Goal: Check status: Check status

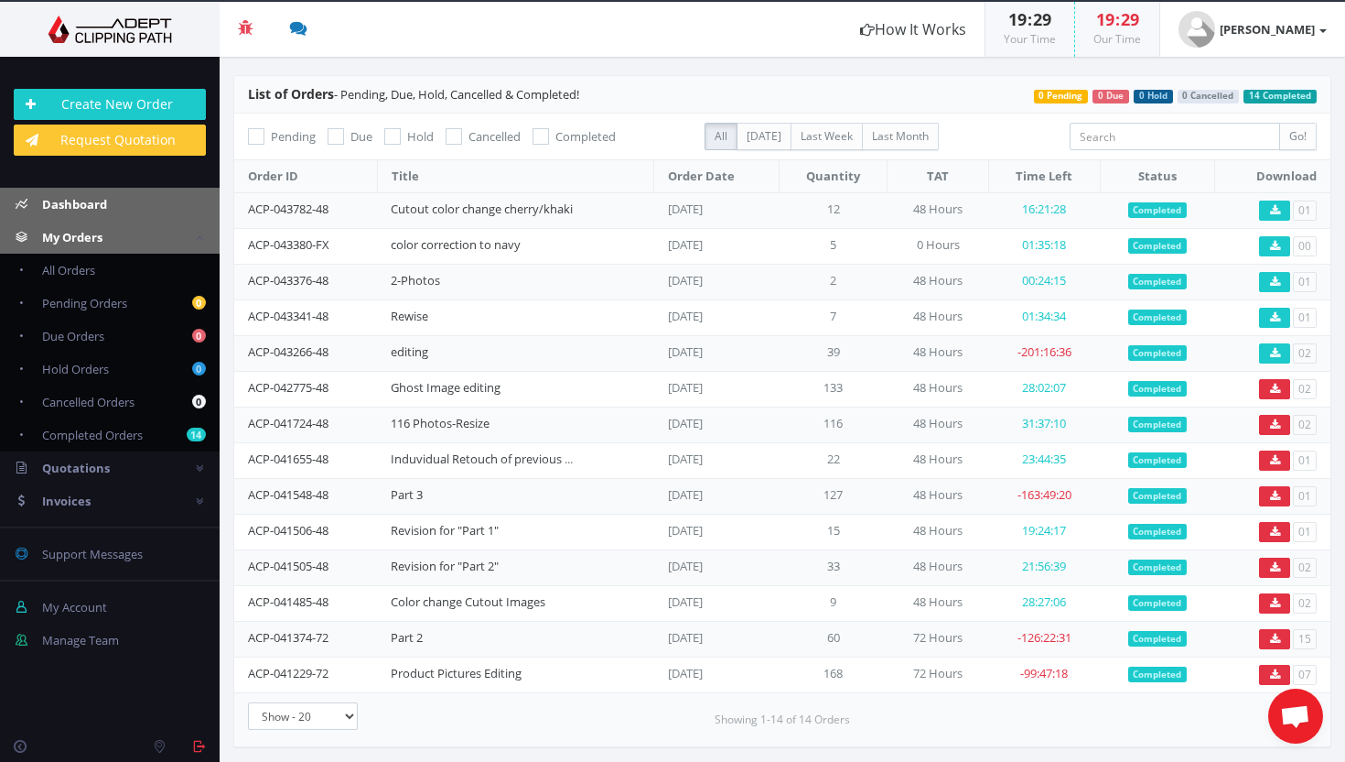
click at [101, 208] on span "Dashboard" at bounding box center [74, 204] width 65 height 16
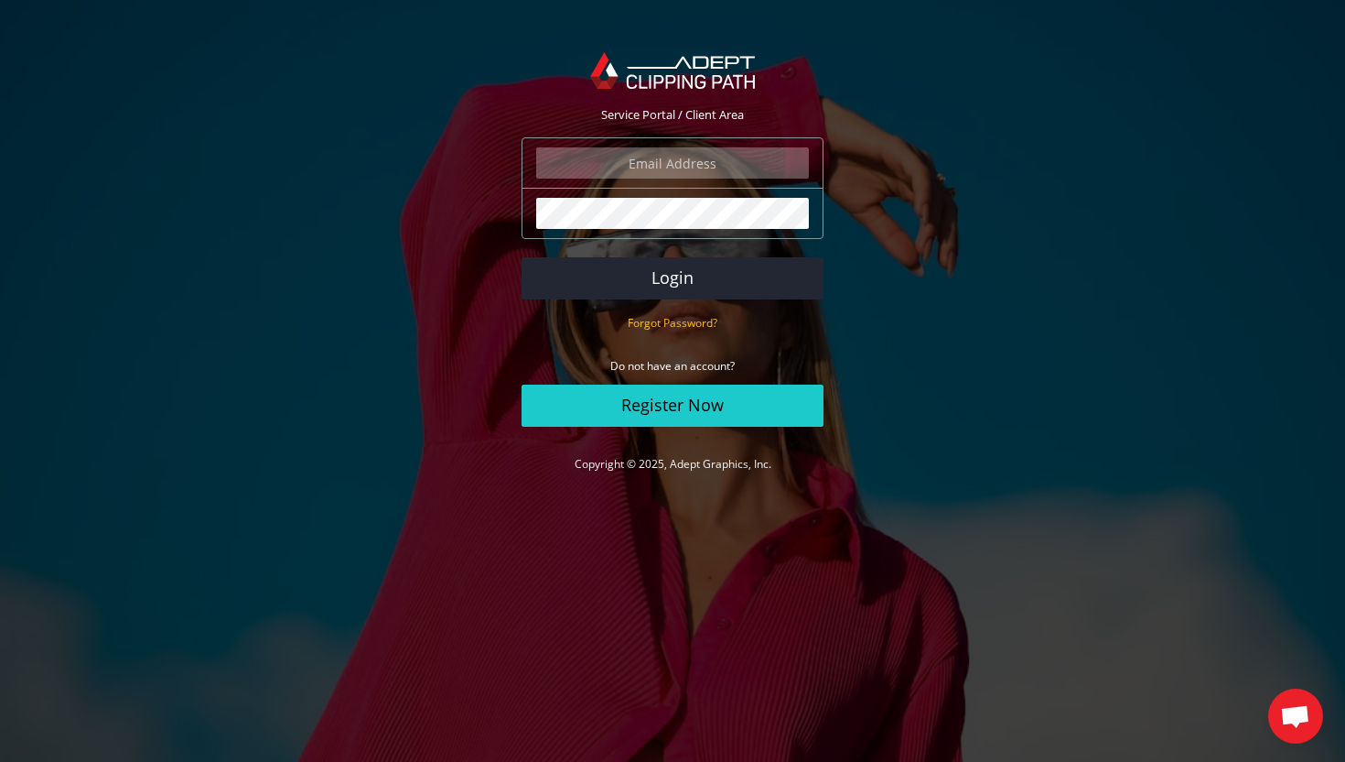
click at [638, 152] on input "email" at bounding box center [672, 162] width 273 height 31
type input "info@amadawear.com"
click at [522, 257] on button "Login" at bounding box center [673, 278] width 302 height 42
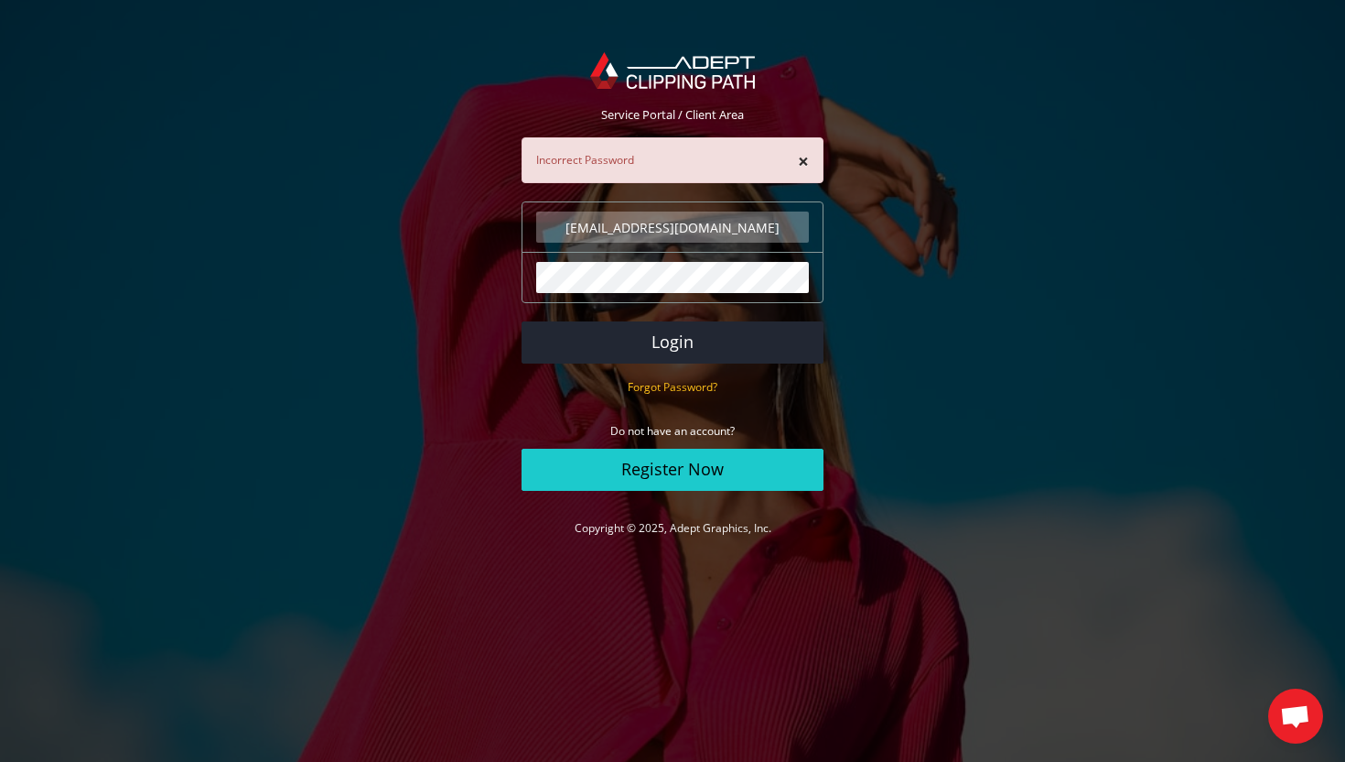
click at [522, 321] on button "Login" at bounding box center [673, 342] width 302 height 42
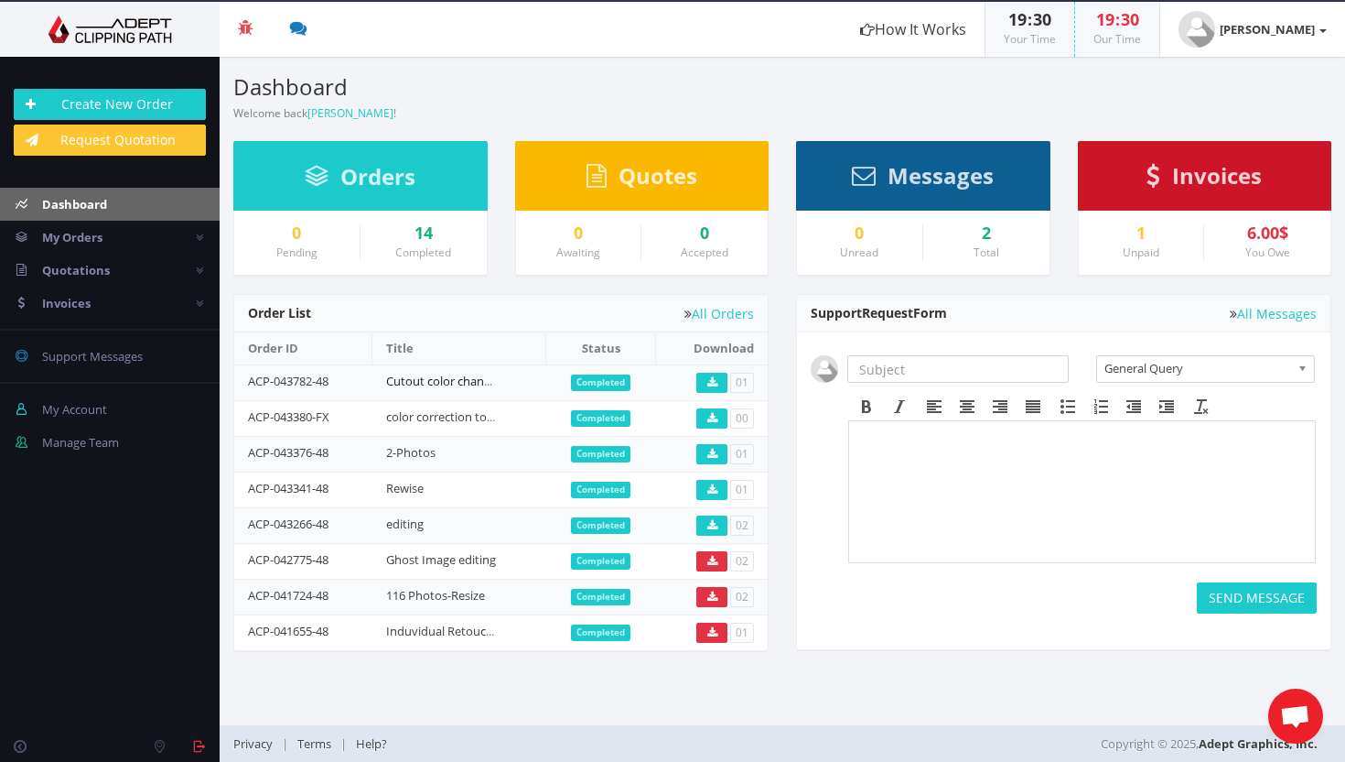
click at [450, 383] on link "Cutout color change cherry/khaki" at bounding box center [477, 381] width 182 height 16
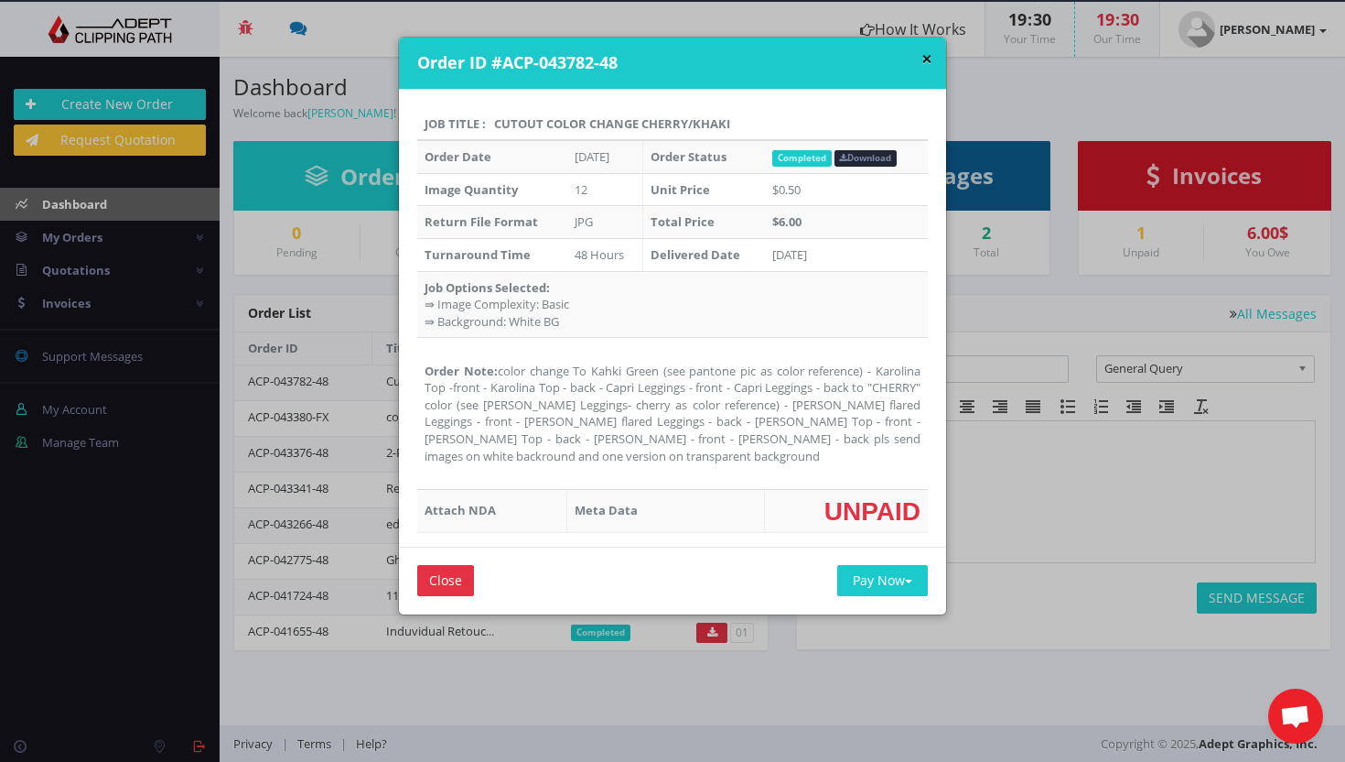
drag, startPoint x: 734, startPoint y: 459, endPoint x: 494, endPoint y: 366, distance: 257.0
click at [494, 366] on td "Order Note: color change To Kahki Green (see pantone pic as color reference) - …" at bounding box center [672, 414] width 511 height 152
copy td "color change To Kahki Green (see pantone pic as color reference) - Karolina Top…"
click at [922, 63] on button "×" at bounding box center [927, 58] width 11 height 19
